Goal: Task Accomplishment & Management: Manage account settings

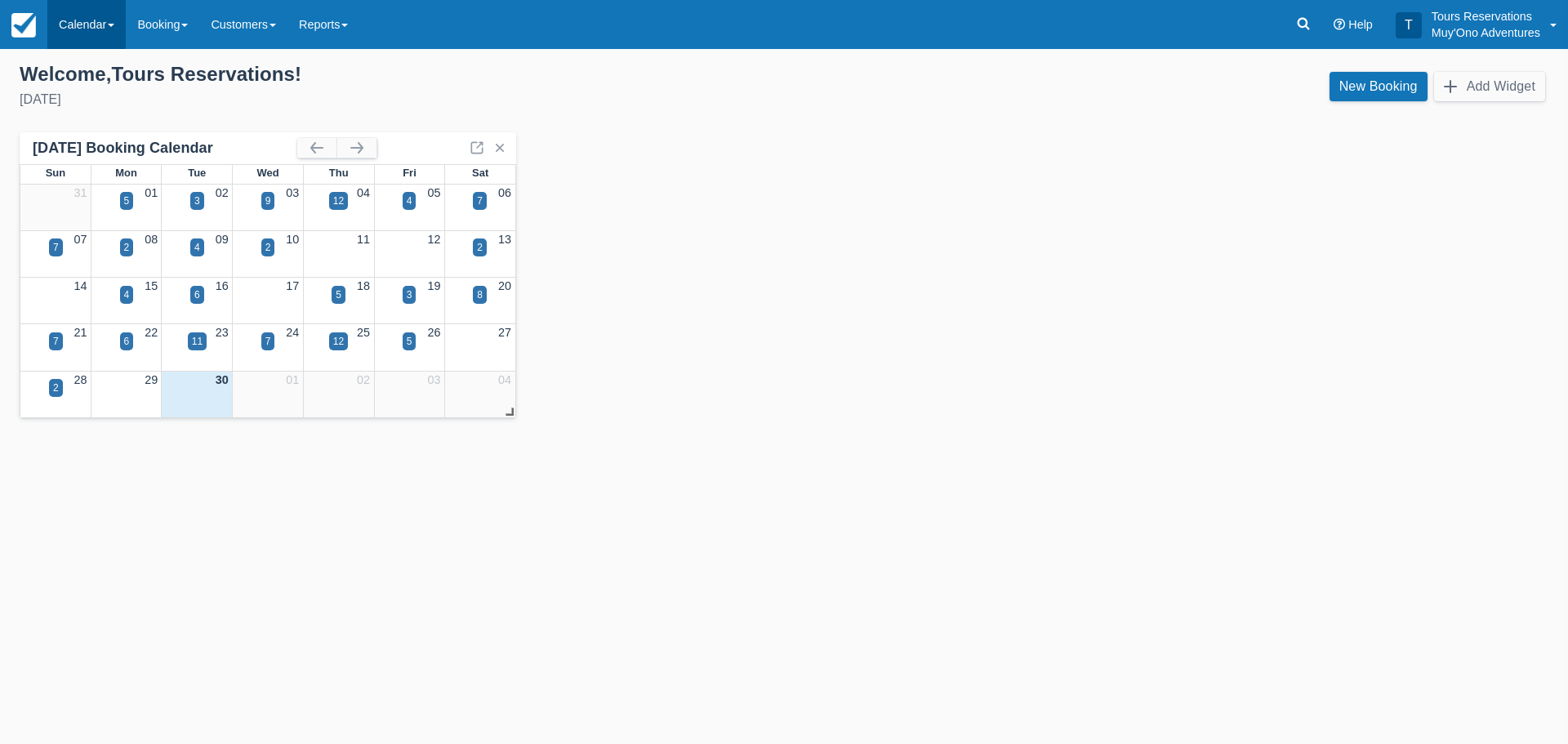
click at [82, 20] on link "Calendar" at bounding box center [87, 24] width 78 height 49
click at [103, 147] on link "Inventory" at bounding box center [113, 138] width 129 height 34
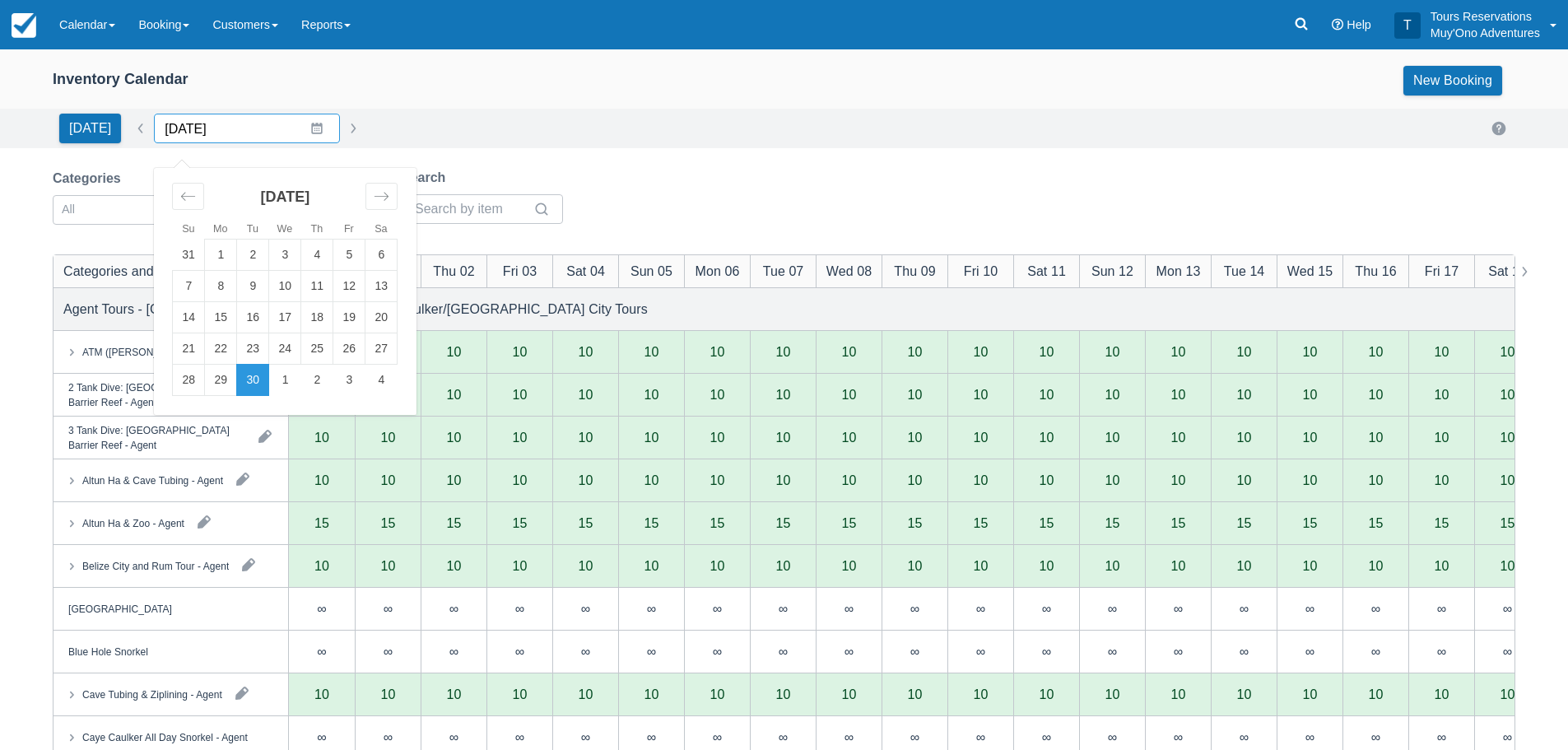
click at [309, 129] on input "[DATE]" at bounding box center [246, 128] width 186 height 29
click at [373, 200] on icon "Move forward to switch to the next month." at bounding box center [381, 196] width 16 height 16
click at [302, 346] on td "23" at bounding box center [317, 348] width 32 height 31
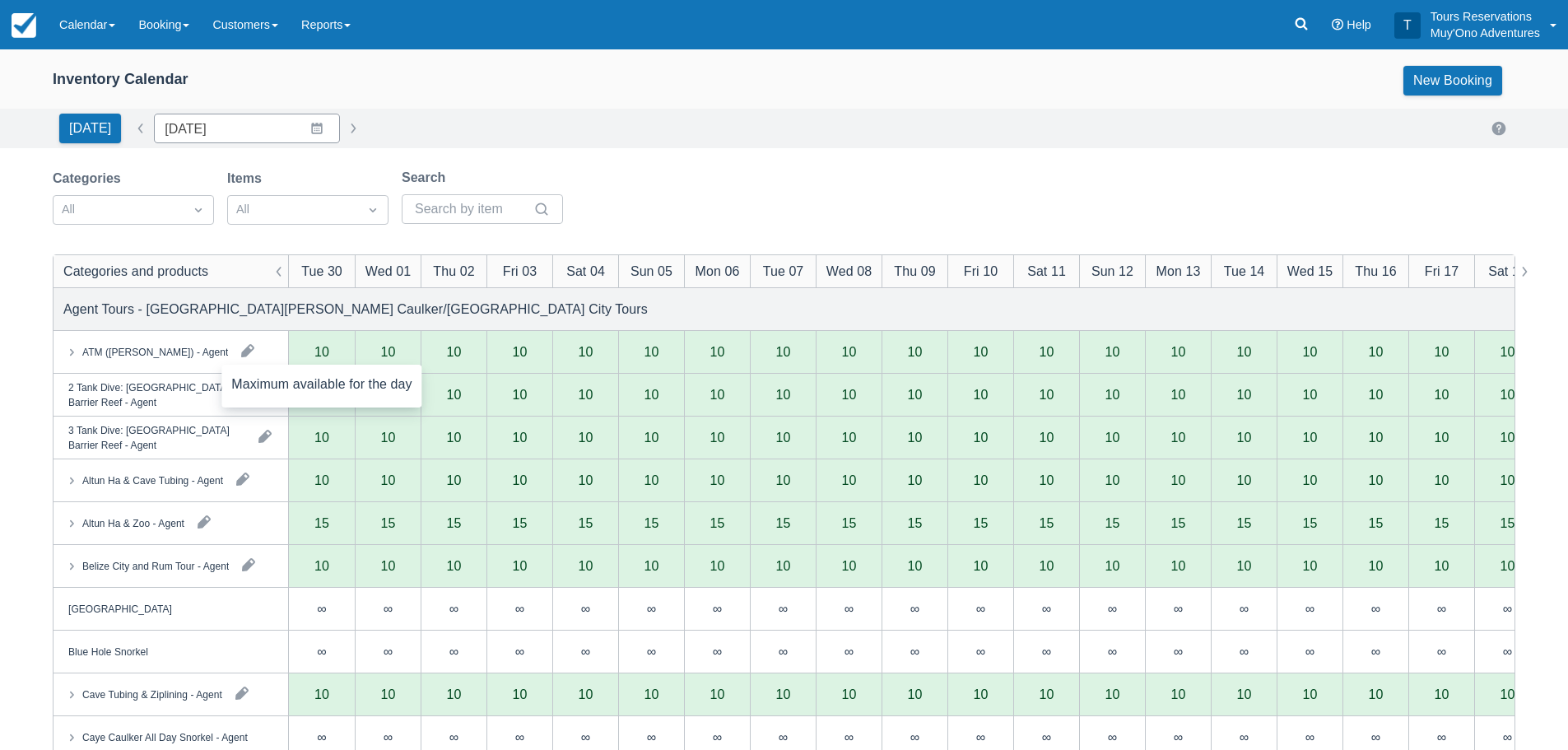
type input "10/23/25"
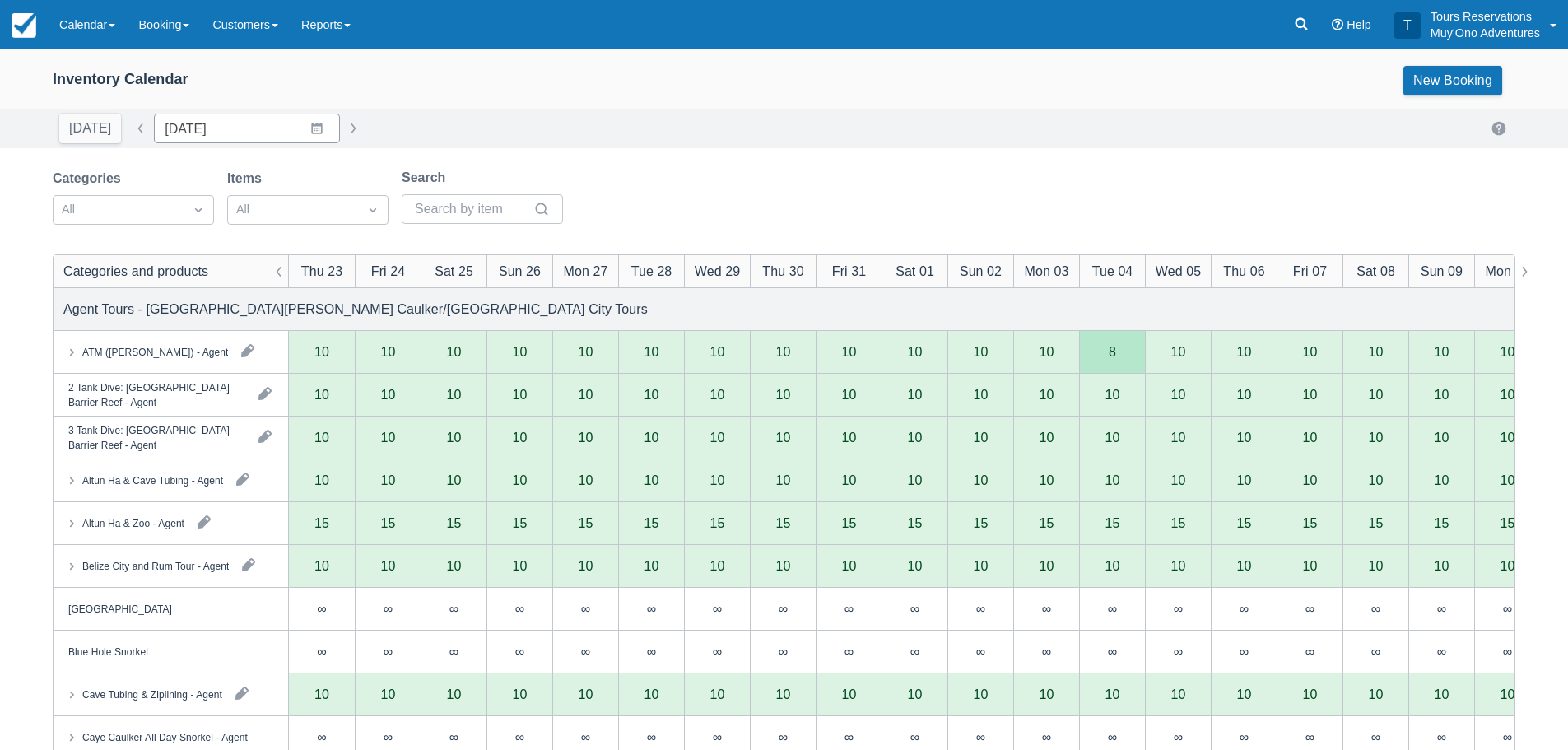
click at [134, 191] on div "Categories All" at bounding box center [134, 197] width 162 height 56
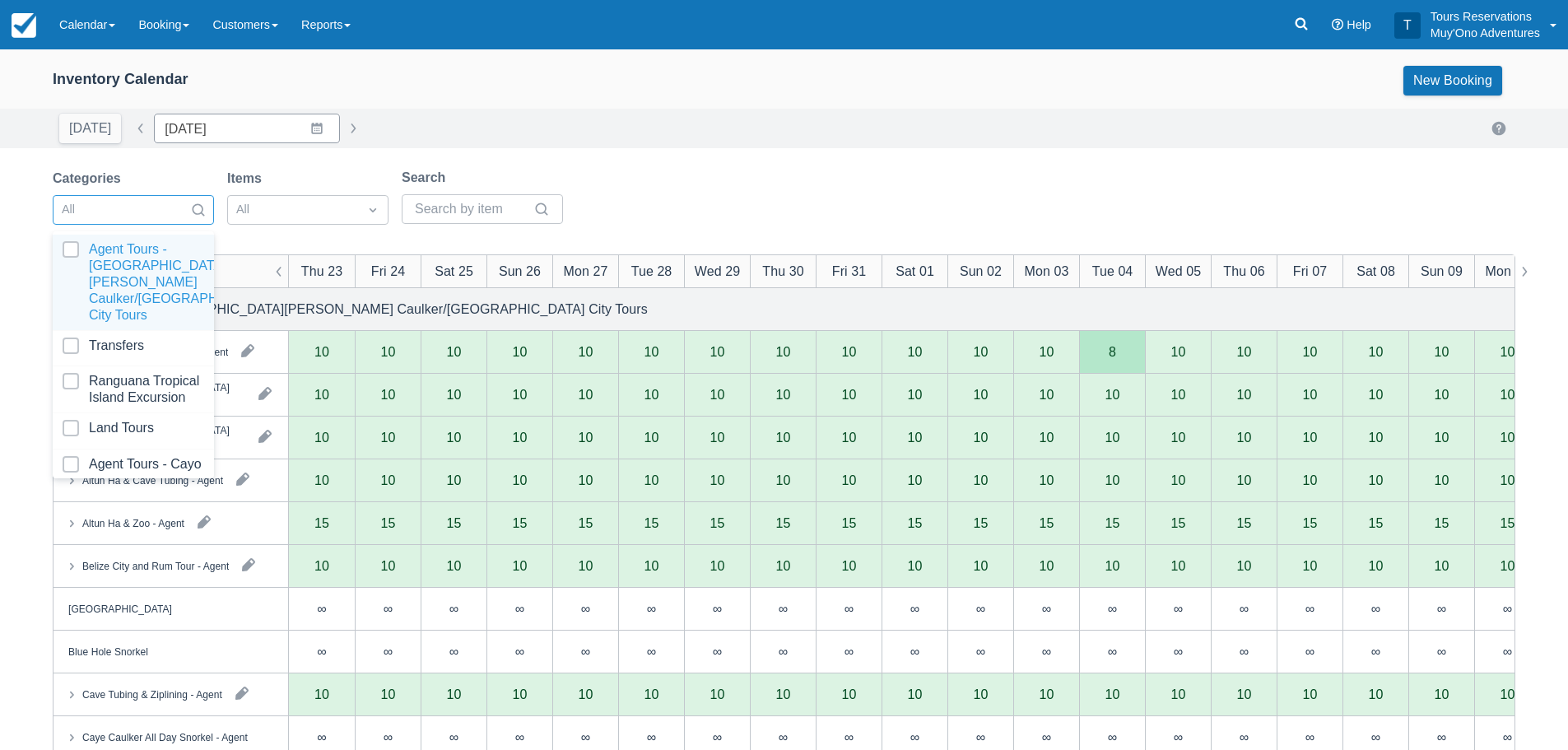
click at [126, 202] on div at bounding box center [118, 209] width 114 height 21
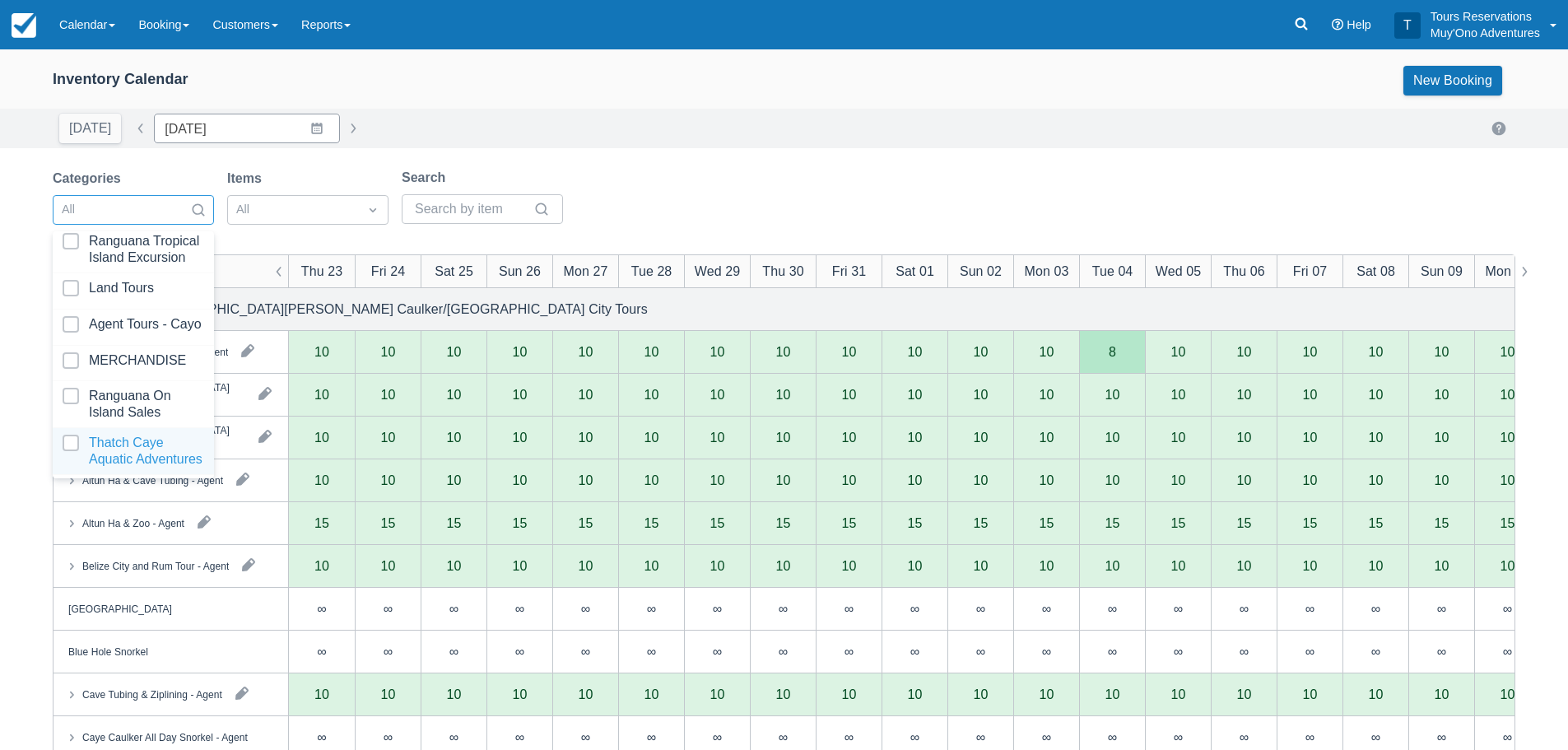
click at [77, 435] on div at bounding box center [133, 451] width 141 height 33
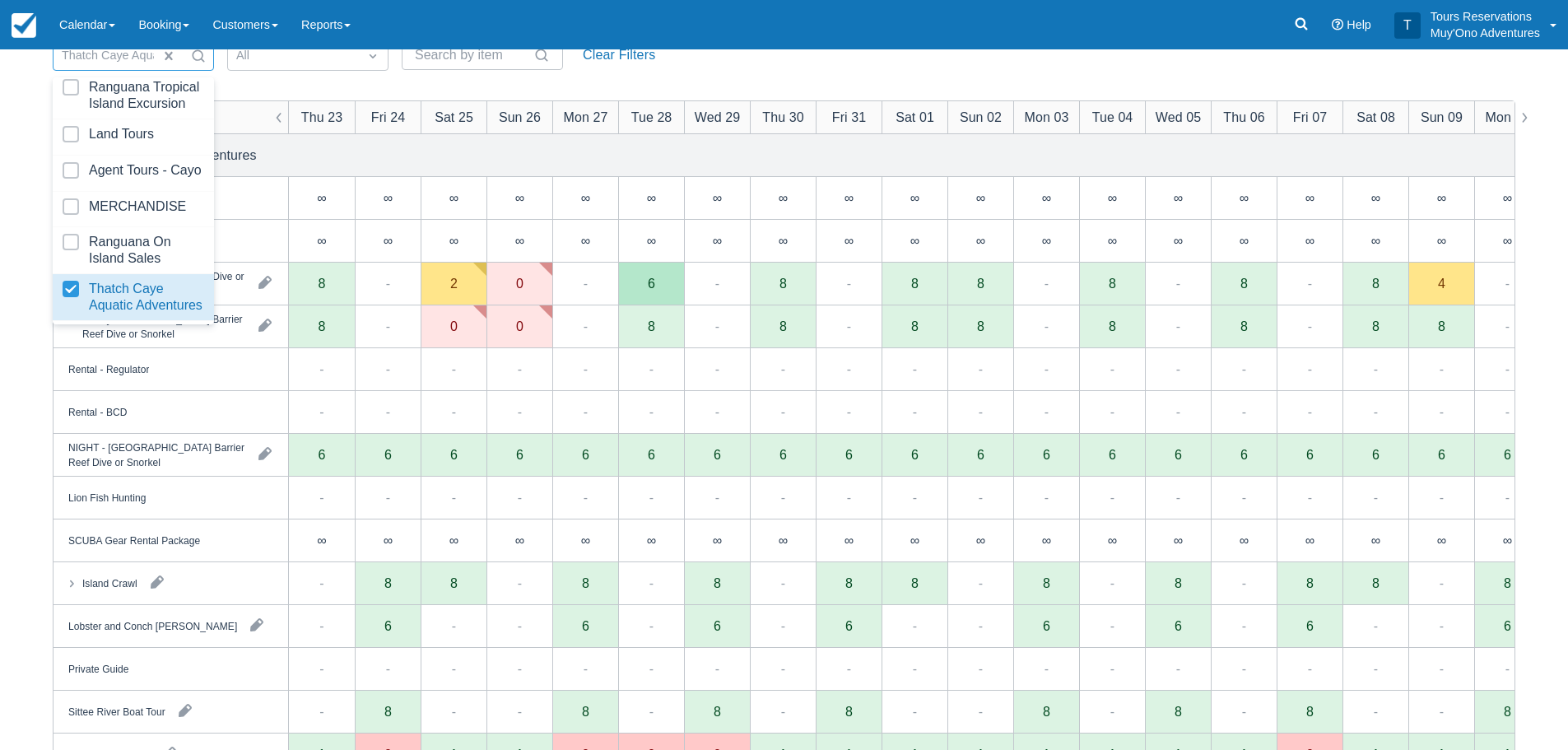
scroll to position [165, 0]
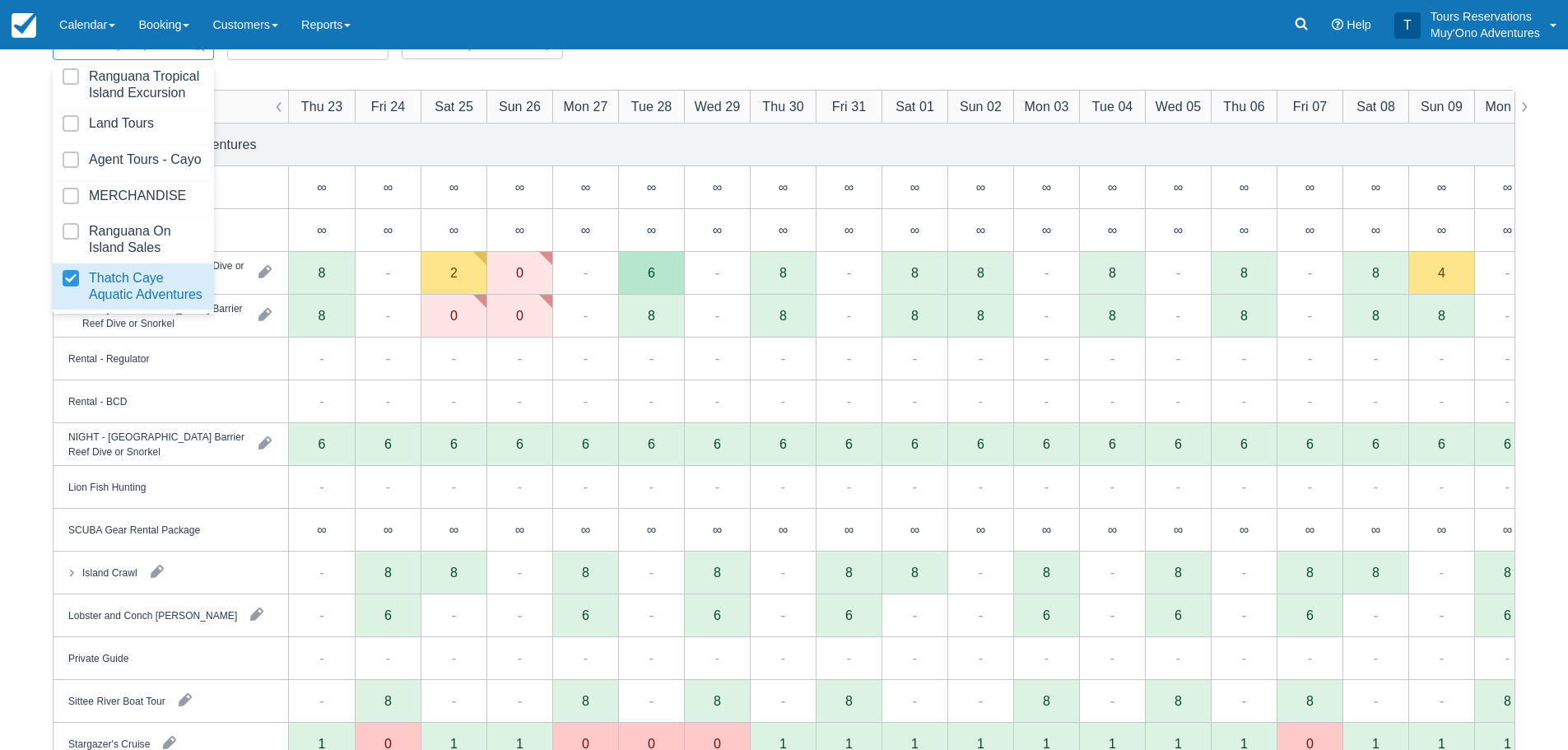
click at [723, 135] on div "Thatch Caye Aquatic Adventures" at bounding box center [784, 145] width 1461 height 42
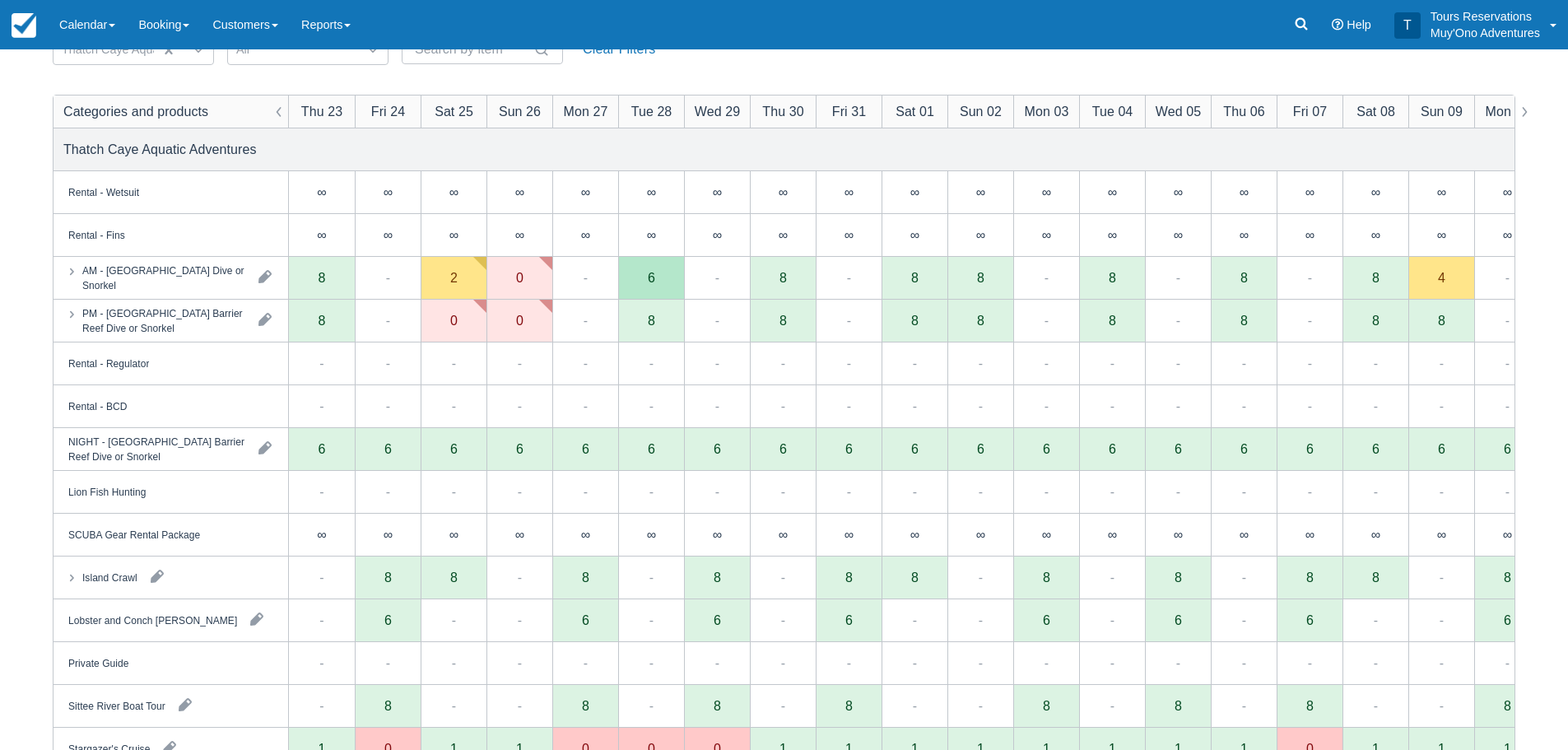
scroll to position [0, 0]
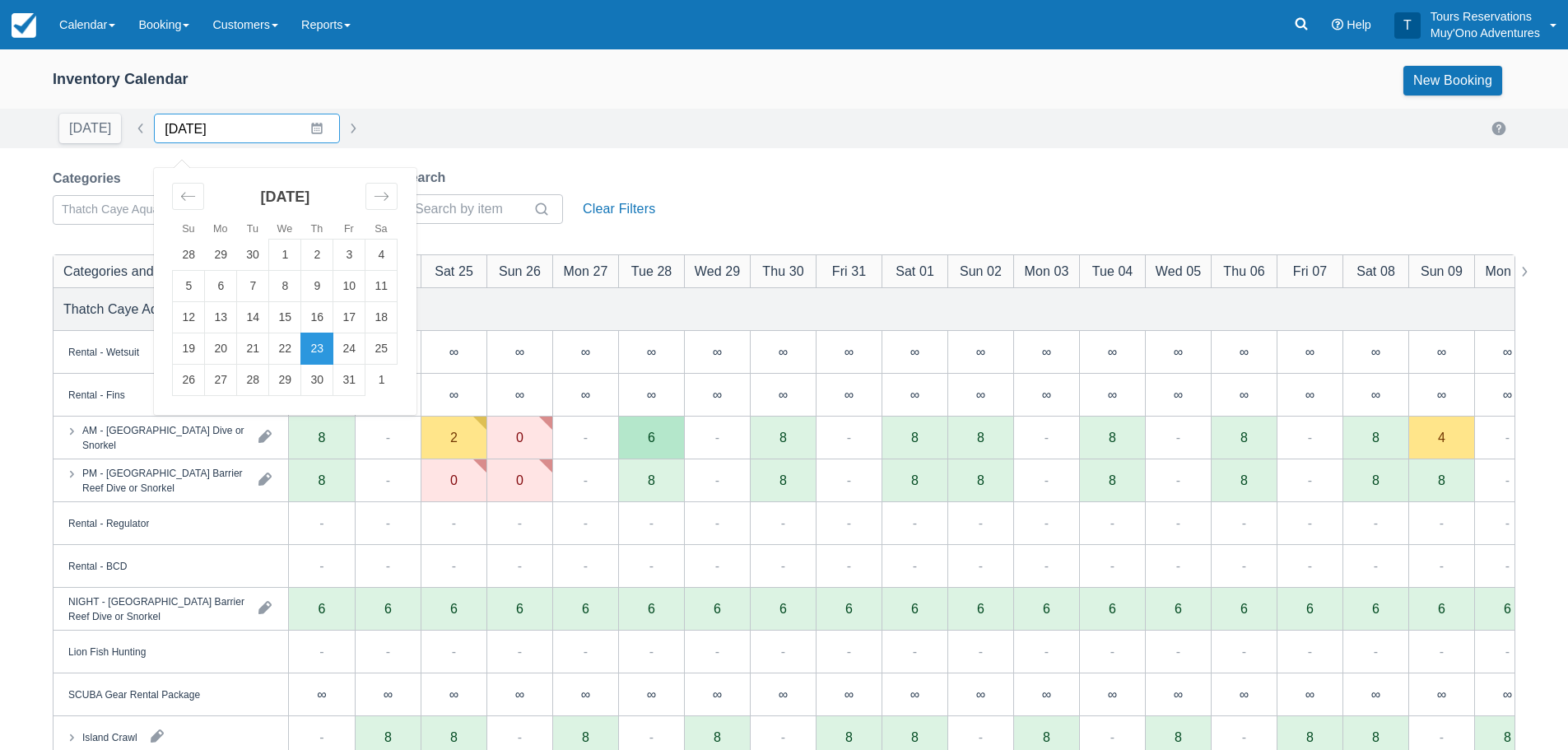
click at [222, 125] on input "10/23/25" at bounding box center [246, 128] width 186 height 29
click at [310, 351] on td "23" at bounding box center [317, 348] width 32 height 31
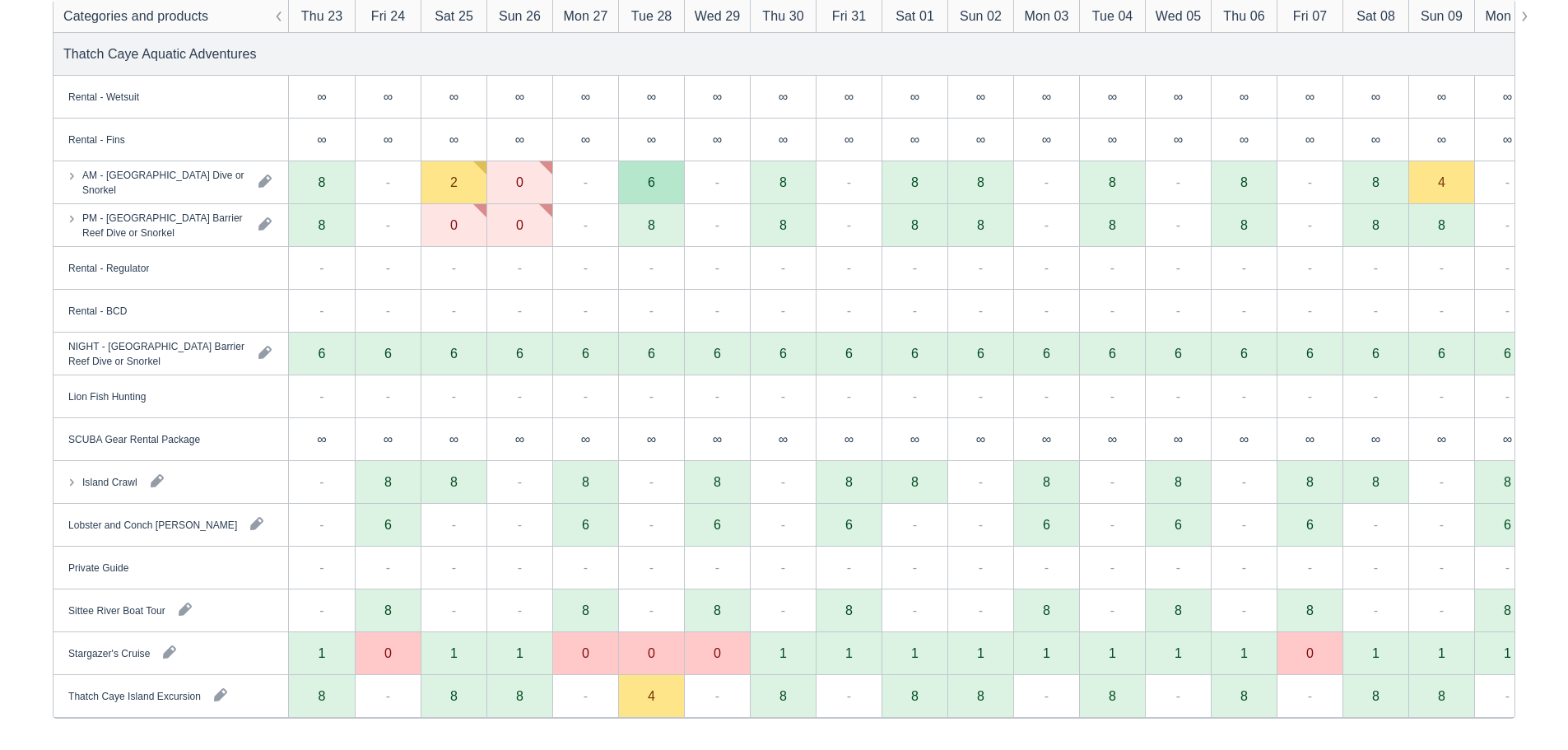
scroll to position [256, 0]
